Goal: Task Accomplishment & Management: Use online tool/utility

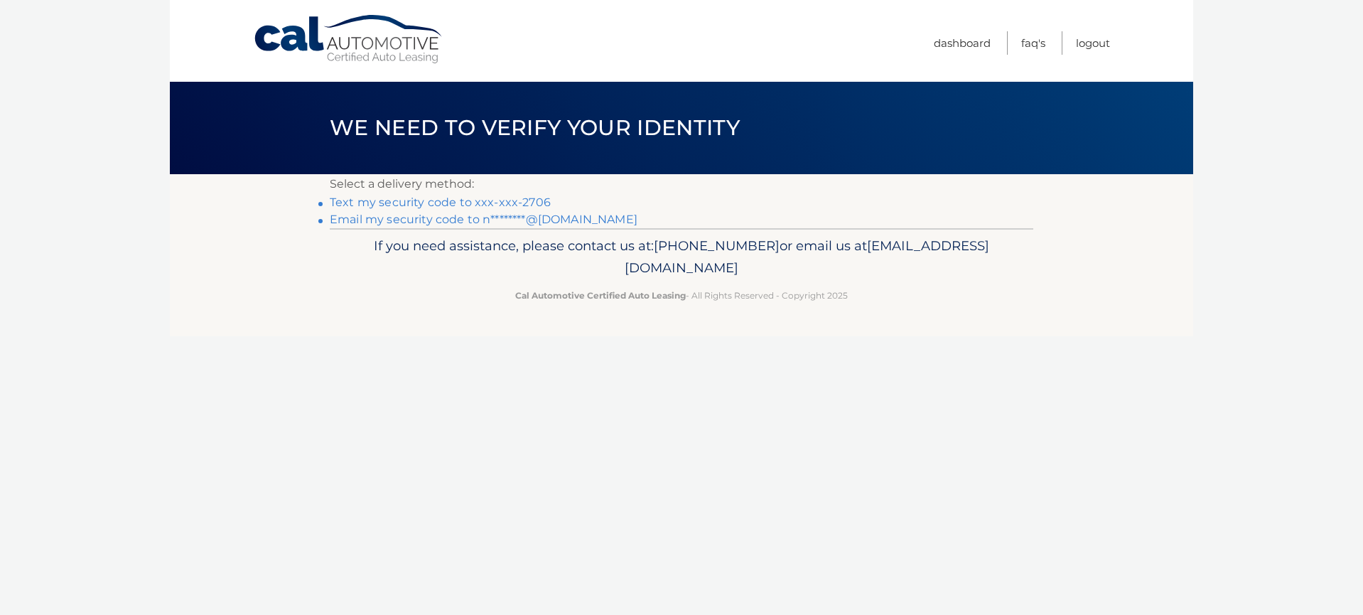
click at [456, 219] on link "Email my security code to n********@aol.com" at bounding box center [484, 220] width 308 height 14
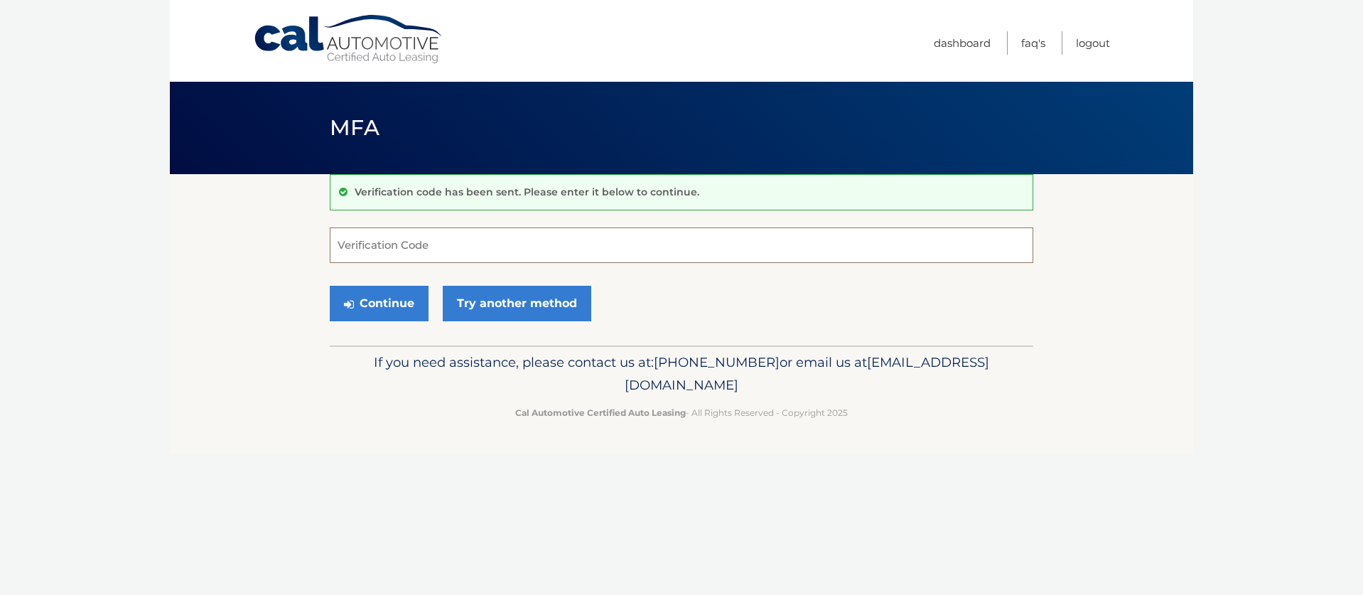
click at [351, 248] on input "Verification Code" at bounding box center [682, 245] width 704 height 36
paste input "153838"
click at [404, 305] on button "Continue" at bounding box center [379, 304] width 99 height 36
type input "1"
type input "153838"
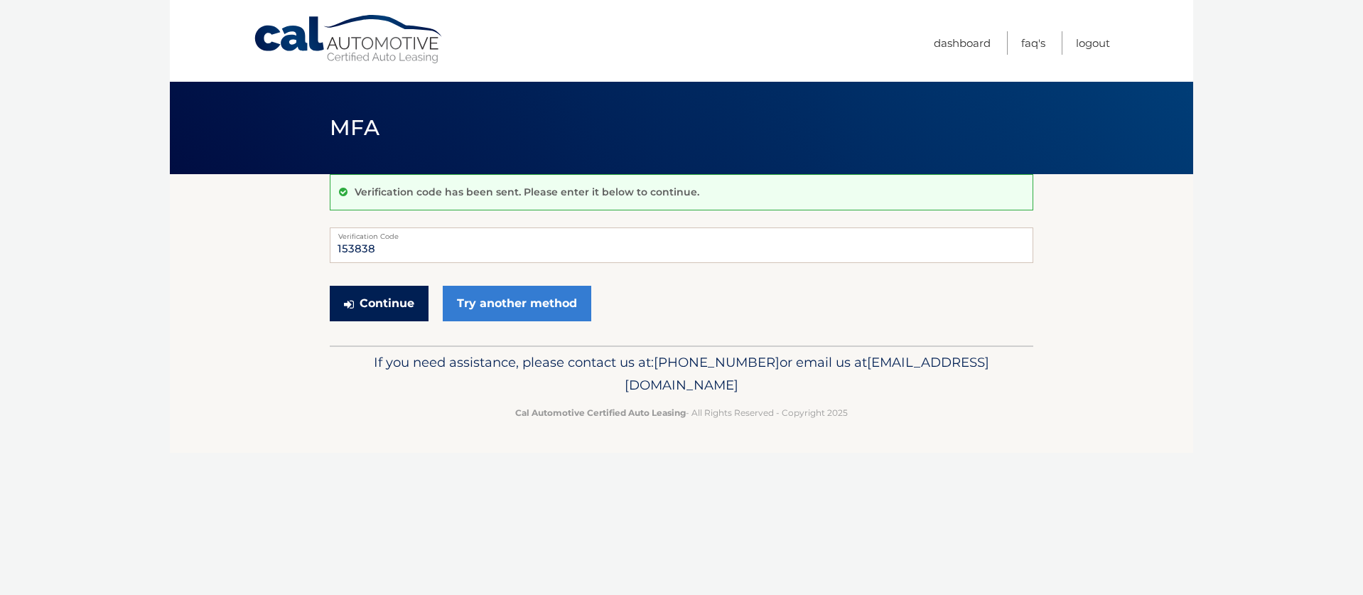
click at [377, 314] on button "Continue" at bounding box center [379, 304] width 99 height 36
click at [376, 308] on button "Continue" at bounding box center [379, 304] width 99 height 36
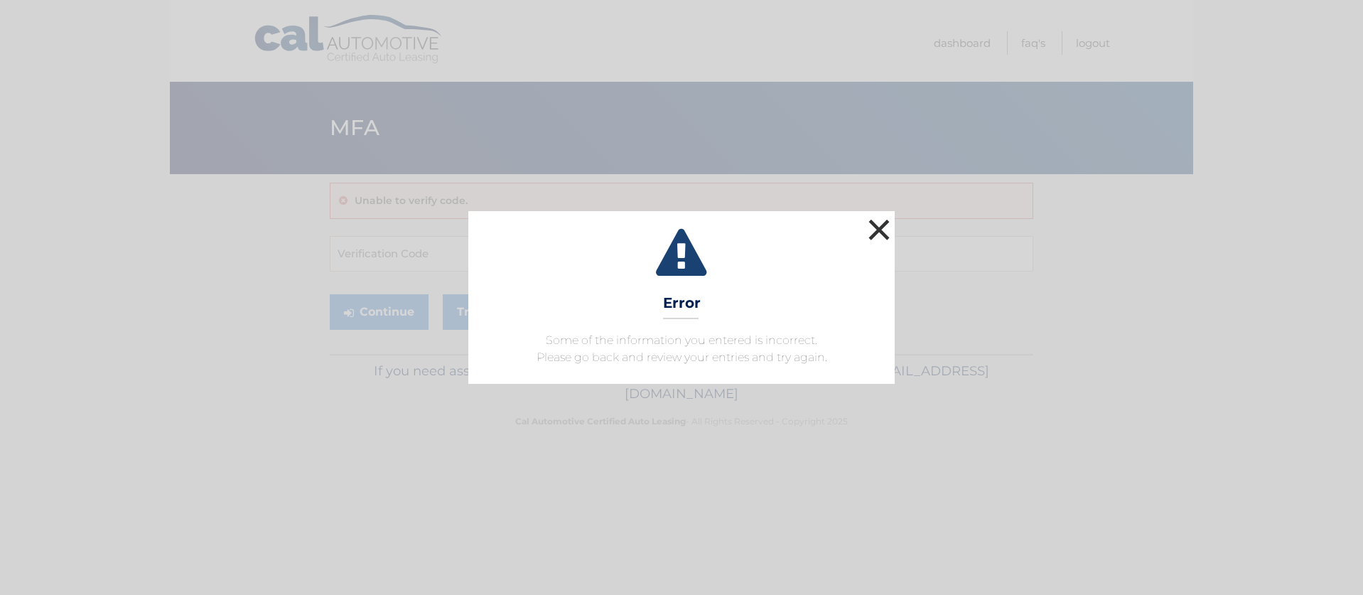
click at [889, 230] on button "×" at bounding box center [879, 229] width 28 height 28
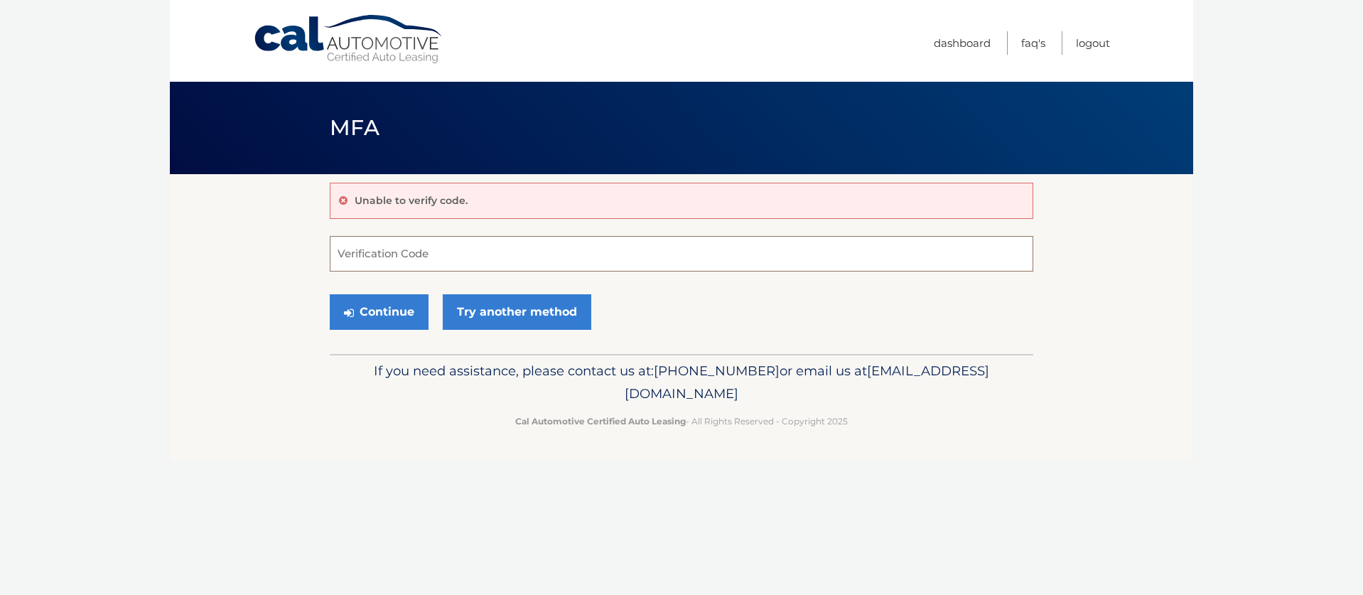
click at [348, 256] on input "Verification Code" at bounding box center [682, 254] width 704 height 36
type input "153838"
click at [375, 316] on button "Continue" at bounding box center [379, 312] width 99 height 36
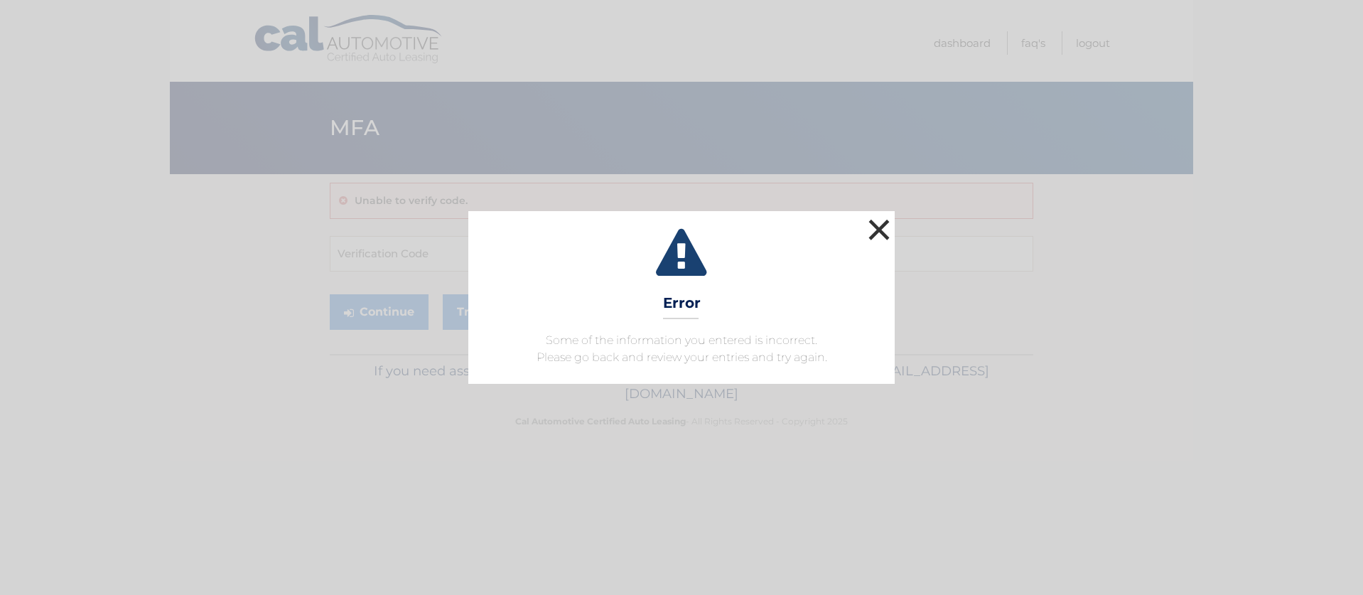
click at [881, 227] on button "×" at bounding box center [879, 229] width 28 height 28
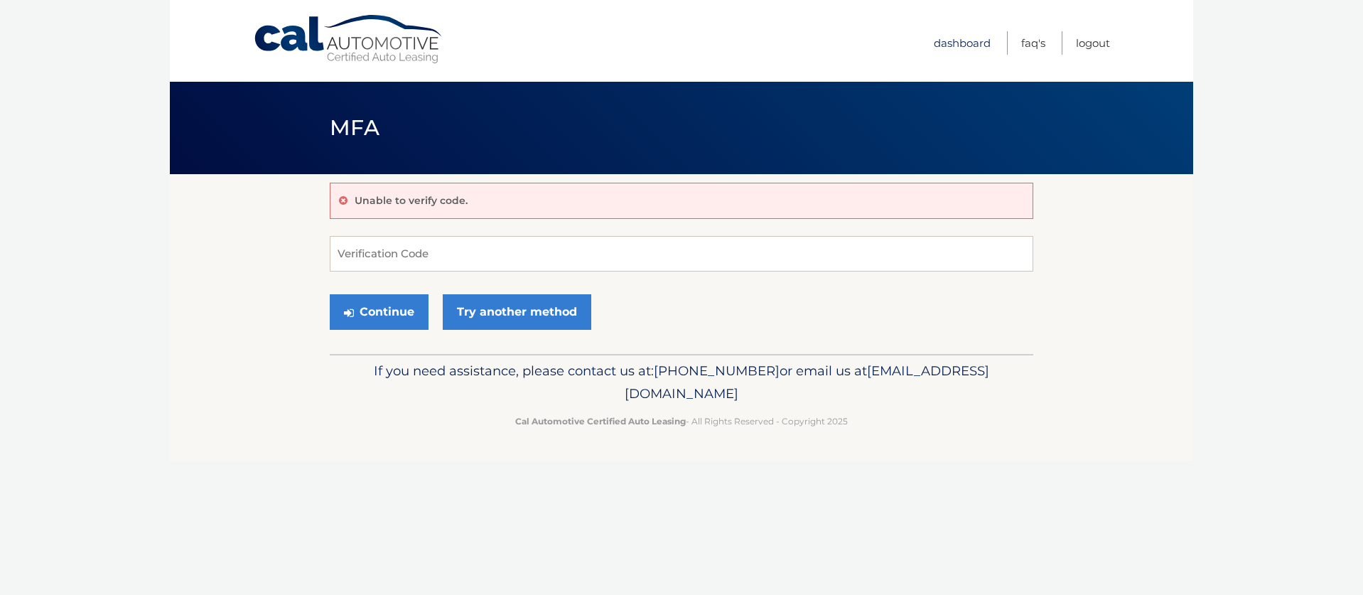
click at [962, 48] on link "Dashboard" at bounding box center [962, 42] width 57 height 23
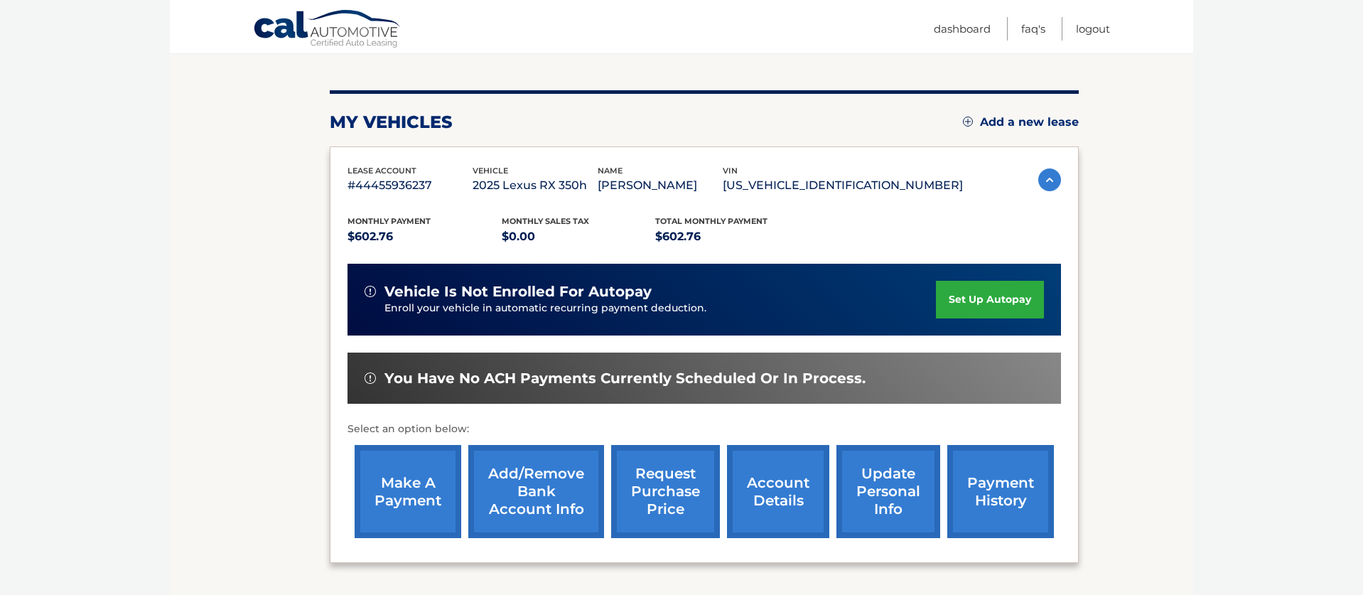
scroll to position [152, 0]
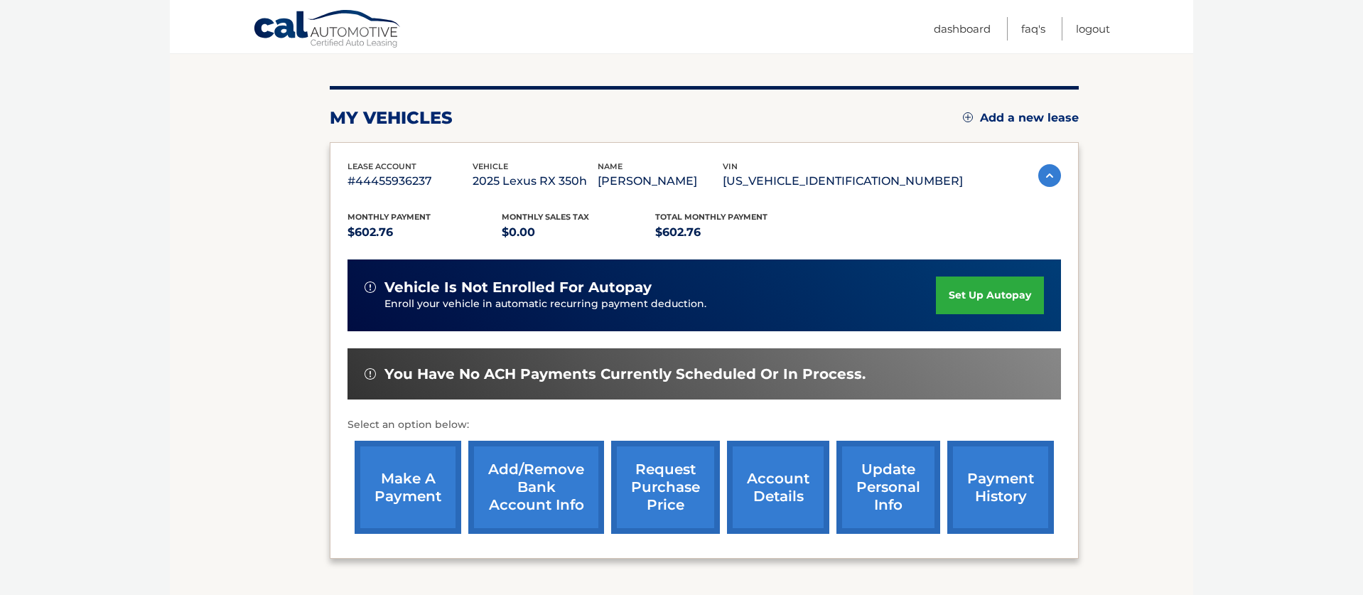
click at [394, 499] on link "make a payment" at bounding box center [408, 487] width 107 height 93
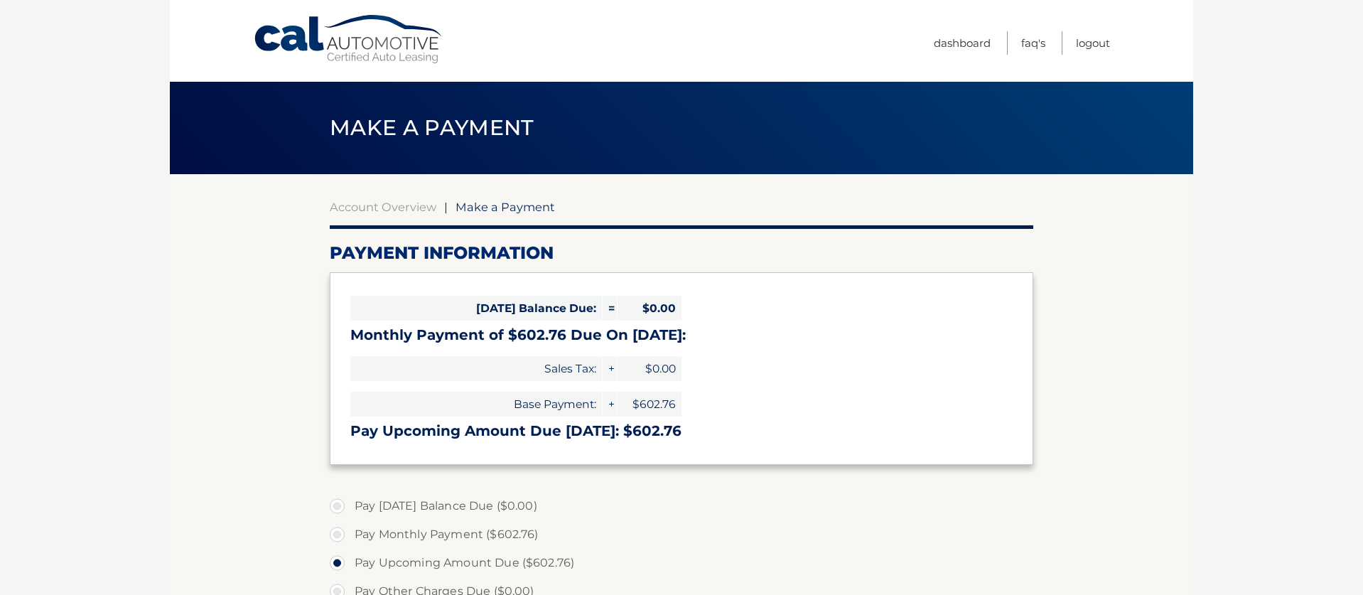
select select "MzYwZjE3NmYtNWI4MS00YmY4LTliMTYtMDliM2U0ZDM5YjUw"
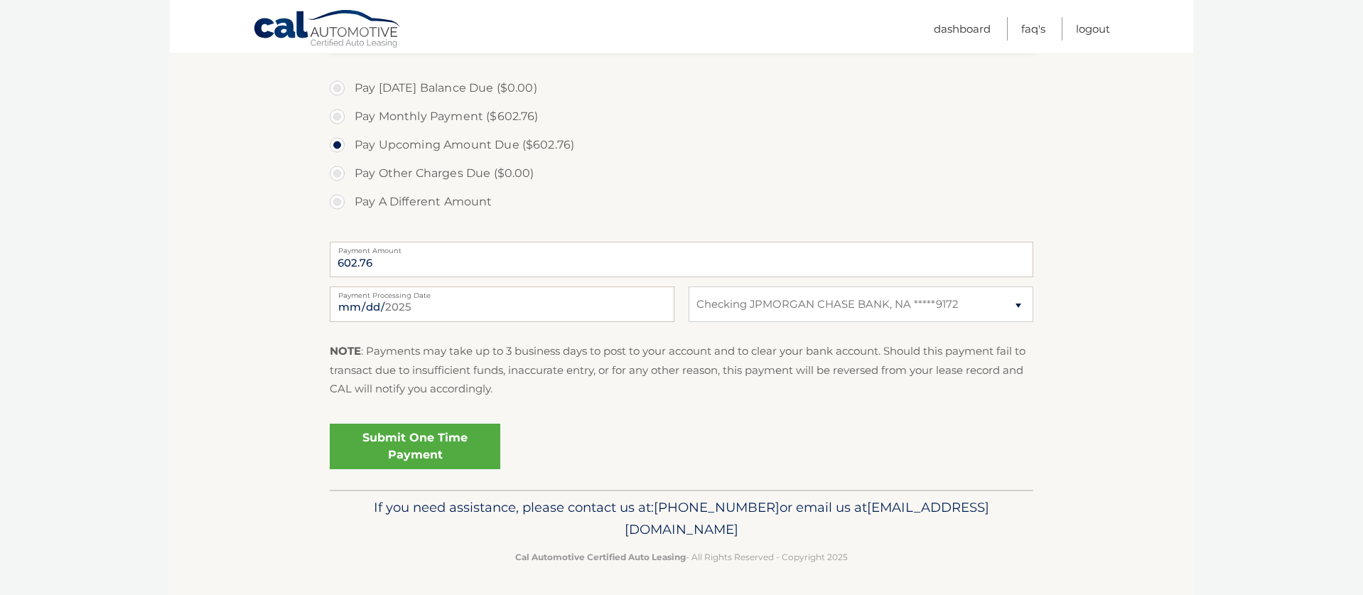
scroll to position [417, 0]
click at [399, 446] on link "Submit One Time Payment" at bounding box center [415, 446] width 171 height 45
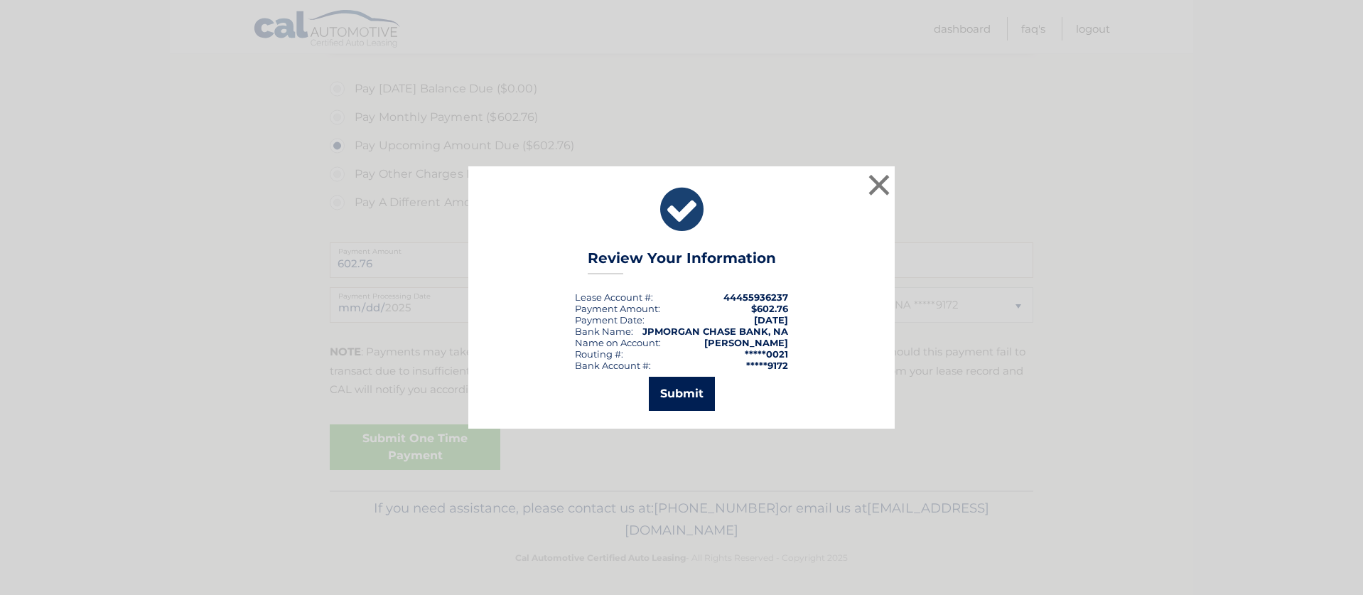
click at [695, 395] on button "Submit" at bounding box center [682, 394] width 66 height 34
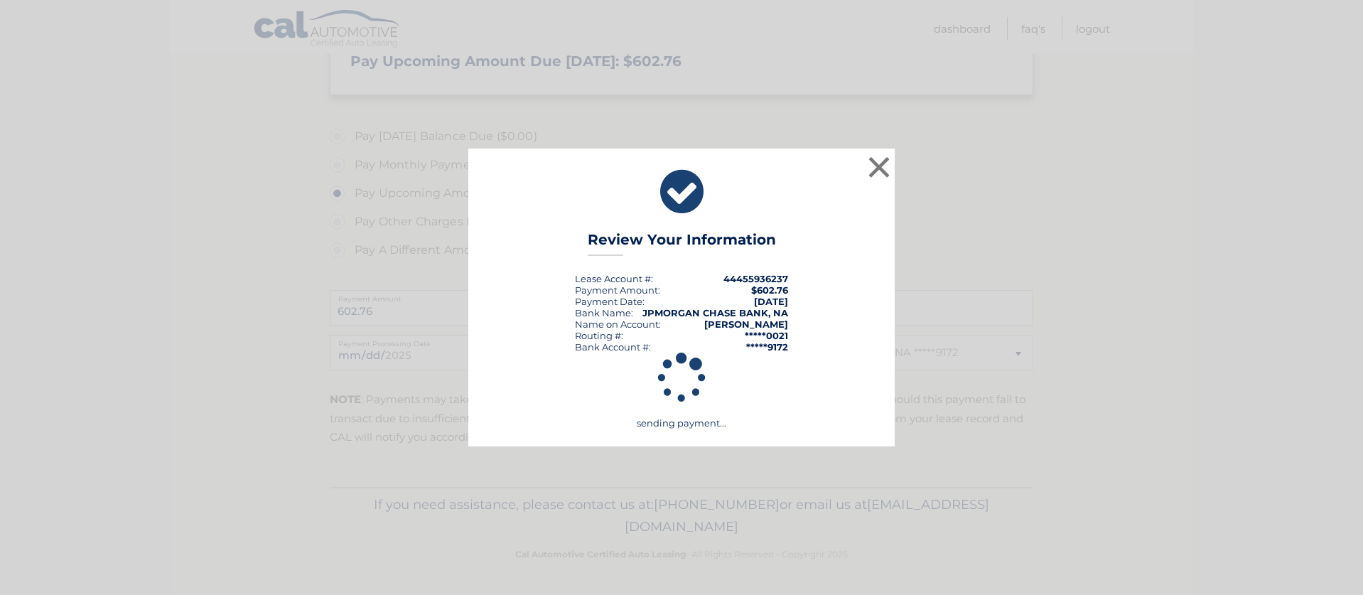
scroll to position [366, 0]
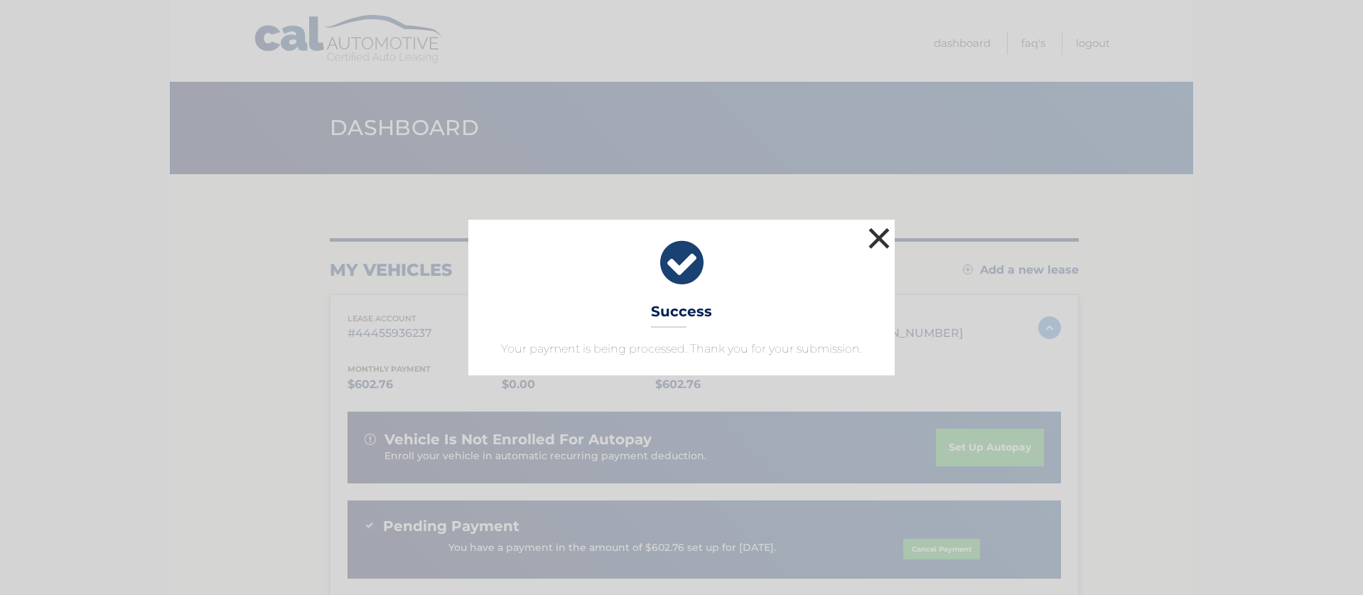
click at [879, 240] on button "×" at bounding box center [879, 238] width 28 height 28
